Goal: Use online tool/utility: Utilize a website feature to perform a specific function

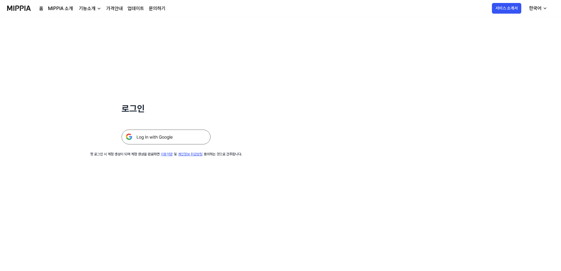
click at [181, 134] on img at bounding box center [165, 136] width 89 height 15
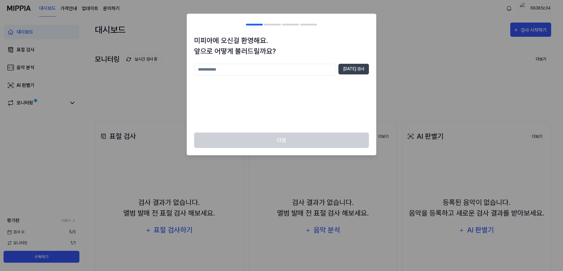
click at [307, 71] on input "text" at bounding box center [265, 70] width 142 height 12
type input "*****"
click at [354, 63] on div "미피아에 오신걸 환영해요. 앞으로 어떻게 불러드릴까요? ***** [DATE] 검사" at bounding box center [281, 83] width 189 height 97
click at [353, 71] on button "[DATE] 검사" at bounding box center [353, 69] width 31 height 11
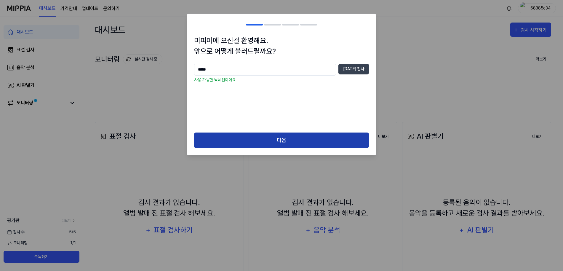
click at [286, 134] on button "다음" at bounding box center [281, 140] width 175 height 16
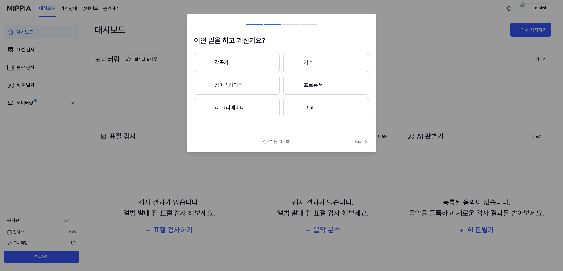
click at [249, 68] on button "작곡가" at bounding box center [237, 62] width 86 height 19
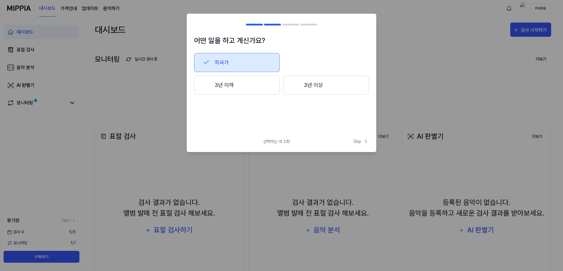
click at [268, 86] on button "3년 이하" at bounding box center [237, 85] width 86 height 19
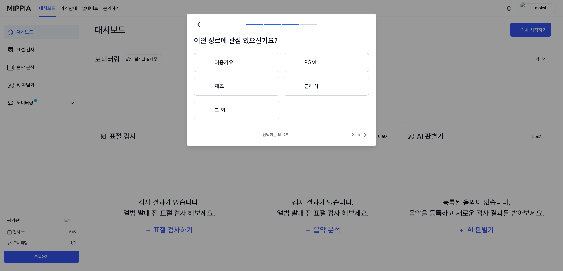
click at [255, 113] on button "그 외" at bounding box center [236, 109] width 85 height 19
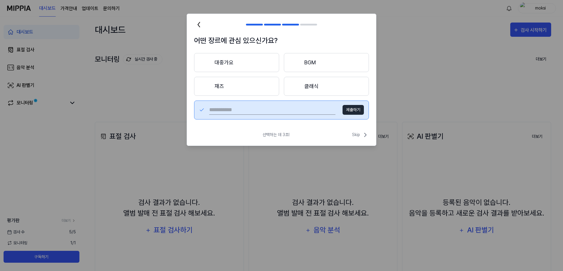
click at [305, 65] on button "BGM" at bounding box center [326, 62] width 85 height 19
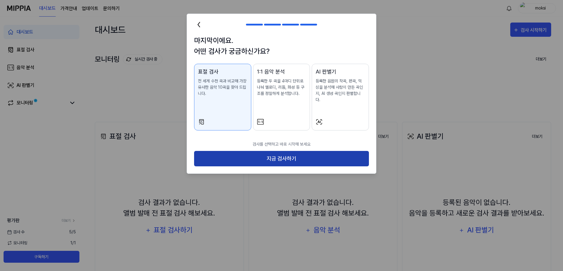
click at [270, 151] on button "지금 검사하기" at bounding box center [281, 159] width 175 height 16
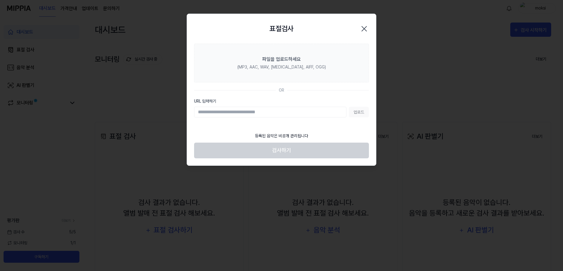
click at [358, 111] on div "업로드" at bounding box center [281, 112] width 175 height 11
click at [320, 111] on input "URL 입력하기" at bounding box center [270, 112] width 152 height 11
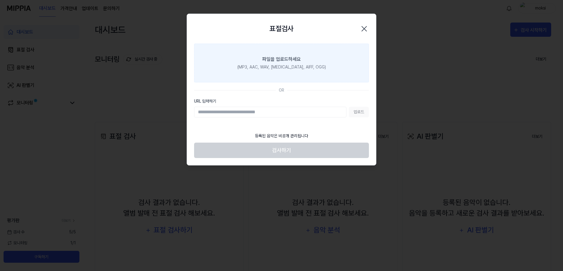
click at [276, 61] on div "파일을 업로드하세요" at bounding box center [281, 59] width 39 height 7
click at [0, 0] on input "파일을 업로드하세요 (MP3, AAC, WAV, FLAC, AIFF, OGG)" at bounding box center [0, 0] width 0 height 0
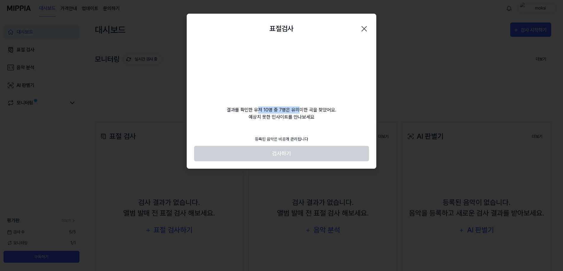
drag, startPoint x: 257, startPoint y: 113, endPoint x: 301, endPoint y: 113, distance: 43.6
click at [301, 113] on div "결과를 확인한 유저 10명 중 7명은 유의미한 곡을 찾았어요. 예상치 못한 인사이트를 만나보세요" at bounding box center [281, 82] width 189 height 77
drag, startPoint x: 258, startPoint y: 115, endPoint x: 309, endPoint y: 115, distance: 51.5
click at [309, 115] on div "결과를 확인한 유저 10명 중 7명은 유의미한 곡을 찾았어요. 예상치 못한 인사이트를 만나보세요" at bounding box center [281, 82] width 189 height 77
click at [352, 119] on div "결과를 확인한 유저 10명 중 7명은 유의미한 곡을 찾았어요. 예상치 못한 인사이트를 만나보세요" at bounding box center [281, 82] width 189 height 77
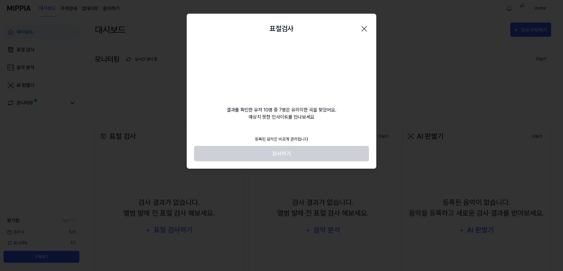
click at [337, 121] on div "표절검사 닫기 결과를 확인한 유저 10명 중 7명은 유의미한 곡을 찾았어요. 예상치 못한 인사이트를 만나보세요 등록된 음악은 비공개 관리됩니다…" at bounding box center [282, 91] width 190 height 155
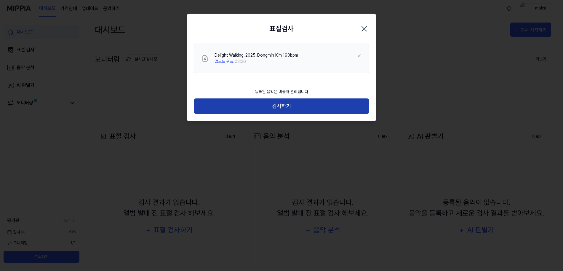
click at [297, 107] on button "검사하기" at bounding box center [281, 106] width 175 height 16
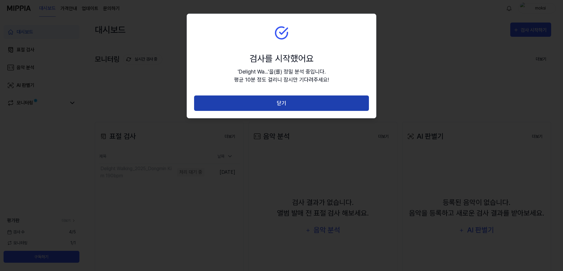
click at [307, 109] on button "닫기" at bounding box center [281, 103] width 175 height 16
